Goal: Information Seeking & Learning: Learn about a topic

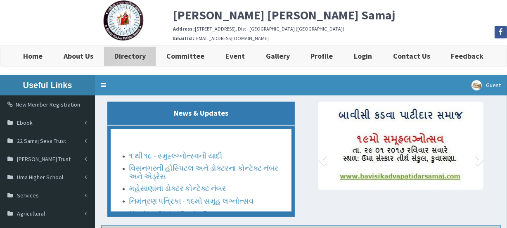
click at [135, 56] on b "Directory" at bounding box center [129, 55] width 31 height 9
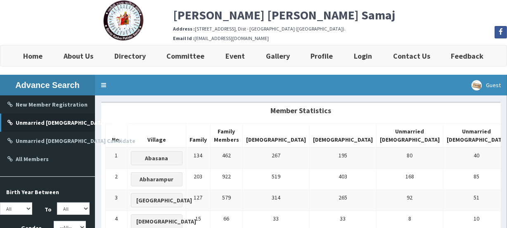
click at [67, 125] on b "Unmarried Male Candidate" at bounding box center [76, 122] width 120 height 7
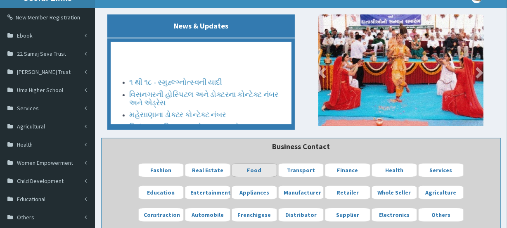
scroll to position [59, 0]
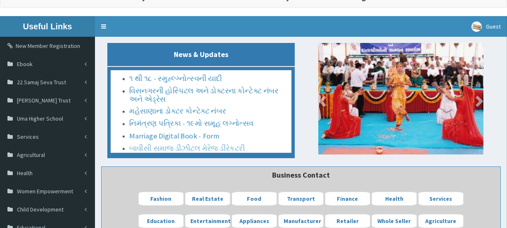
click at [176, 142] on link "બાવીસી સમાજ ડીઝીટલ મેરેજ ડીરેકટરી" at bounding box center [187, 146] width 116 height 9
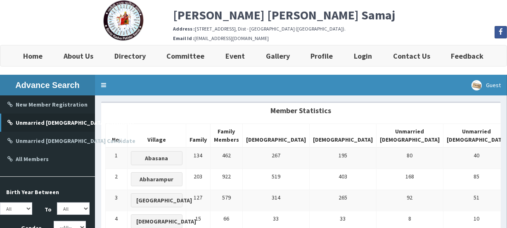
click at [72, 128] on link "Unmarried Male Candidate" at bounding box center [47, 122] width 95 height 18
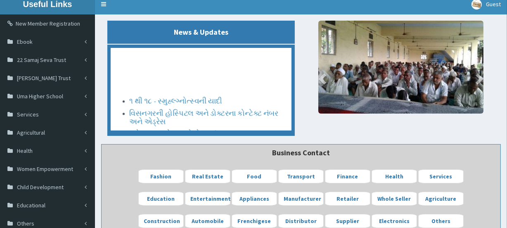
scroll to position [150, 0]
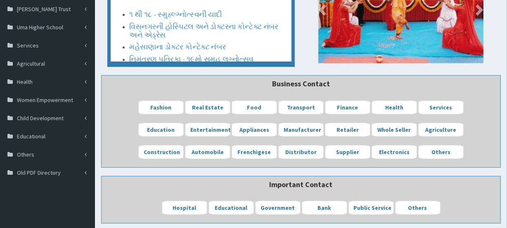
click at [194, 78] on link "બાવીસી સમાજ ડીઝીટલ મેરેજ ડીરેકટરી" at bounding box center [187, 82] width 116 height 9
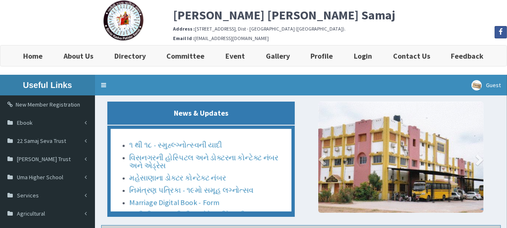
click at [225, 209] on link "બાવીસી સમાજ ડીઝીટલ મેરેજ ડીરેકટરી" at bounding box center [187, 213] width 116 height 9
